Goal: Task Accomplishment & Management: Use online tool/utility

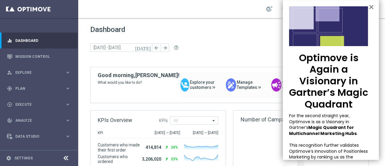
scroll to position [61, 0]
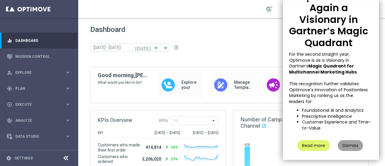
click at [346, 145] on button "Dismiss" at bounding box center [350, 145] width 25 height 11
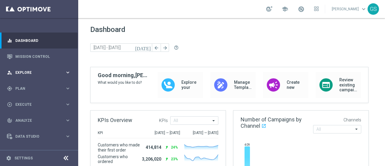
click at [43, 73] on span "Explore" at bounding box center [40, 73] width 50 height 4
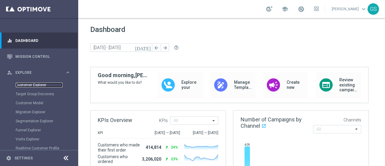
click at [37, 83] on link "Customer Explorer" at bounding box center [39, 84] width 47 height 5
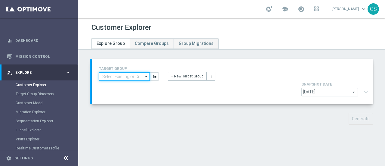
click at [124, 78] on input at bounding box center [124, 76] width 51 height 8
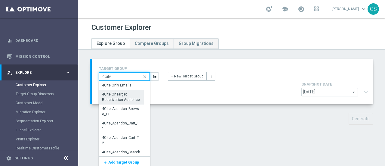
type input "4cite"
click at [124, 95] on div "4Cite OnTarget Reactivation Audience" at bounding box center [121, 97] width 38 height 11
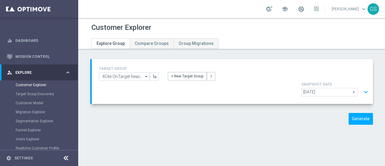
click at [348, 88] on span "[DATE]" at bounding box center [330, 92] width 56 height 8
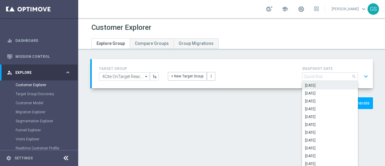
click at [352, 76] on span "search" at bounding box center [354, 76] width 5 height 5
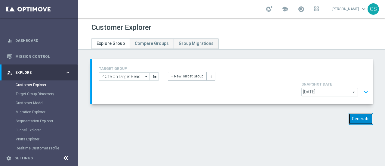
click at [355, 113] on button "Generate" at bounding box center [361, 119] width 24 height 12
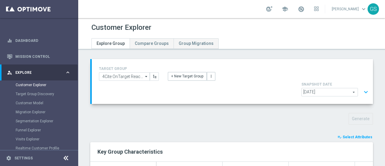
click at [354, 135] on span "Select Attributes" at bounding box center [358, 137] width 30 height 4
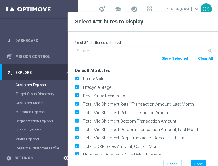
click at [206, 61] on button "Clear All" at bounding box center [206, 58] width 16 height 7
checkbox input "false"
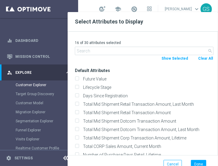
checkbox input "false"
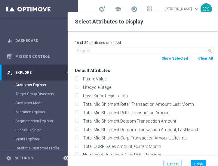
checkbox input "false"
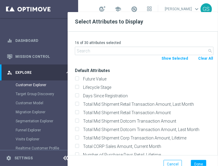
checkbox input "false"
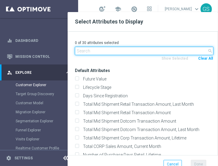
click at [129, 50] on input "text" at bounding box center [144, 51] width 139 height 8
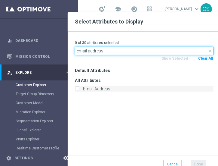
type input "email address"
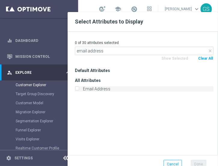
click at [77, 88] on input "Email Address" at bounding box center [77, 90] width 4 height 4
checkbox input "true"
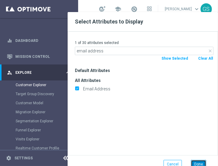
click at [200, 163] on button "Done" at bounding box center [198, 164] width 15 height 8
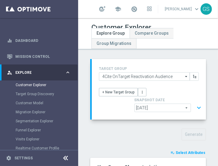
type input "Search"
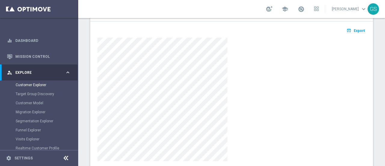
scroll to position [132, 0]
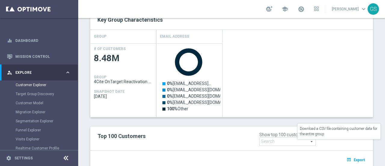
click at [348, 157] on icon "open_in_browser" at bounding box center [350, 159] width 6 height 5
click at [362, 46] on div "Created with Highcharts 9.3.3 0% [EMAIL_ADDRESS][DOMAIN_NAME] 0% [EMAIL_ADDRESS…" at bounding box center [265, 80] width 217 height 74
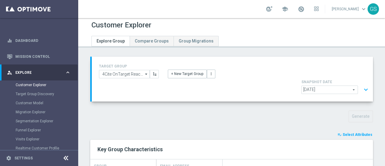
click at [347, 9] on link "[PERSON_NAME] keyboard_arrow_down" at bounding box center [349, 9] width 36 height 9
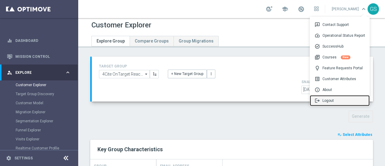
click at [330, 101] on div "logout Logout" at bounding box center [340, 100] width 60 height 11
